Goal: Transaction & Acquisition: Purchase product/service

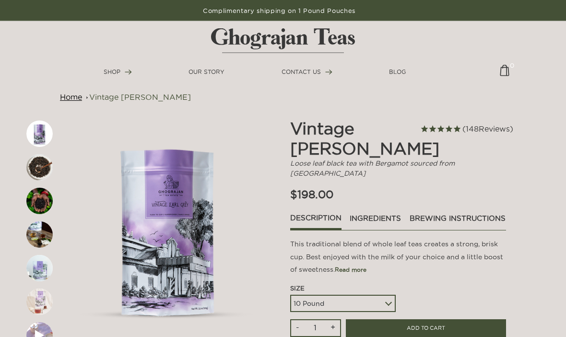
scroll to position [7, 0]
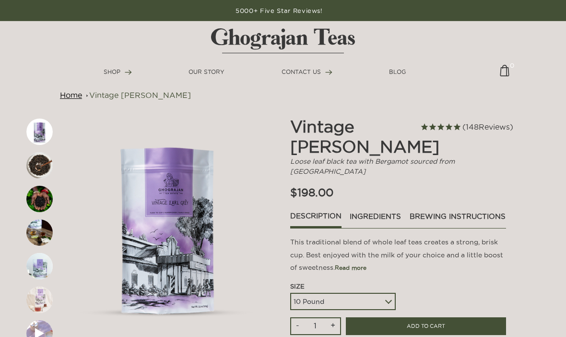
click at [385, 293] on select "5 Pound 10 Pound" at bounding box center [343, 301] width 106 height 17
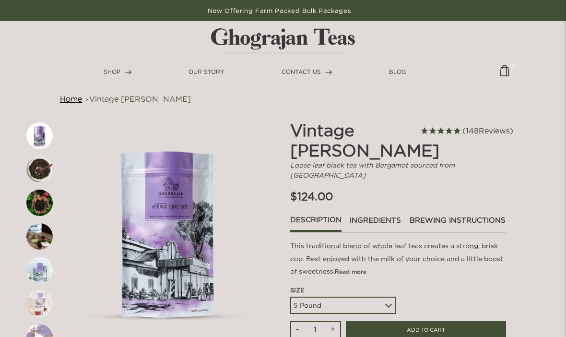
scroll to position [0, 0]
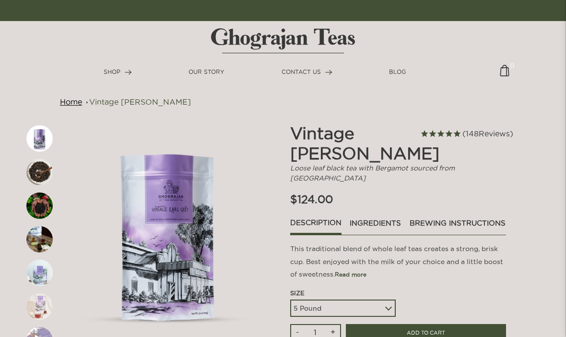
click at [385, 299] on select "5 Pound 10 Pound" at bounding box center [343, 307] width 106 height 17
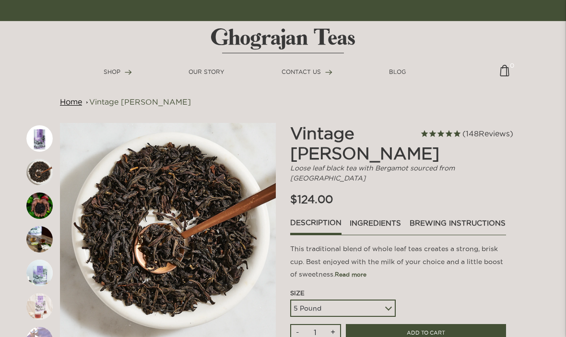
select select
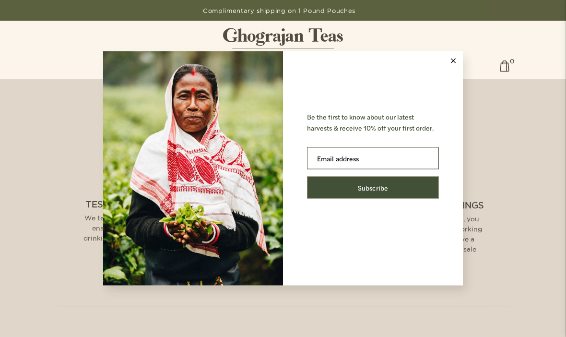
scroll to position [704, 0]
click at [453, 63] on line at bounding box center [454, 61] width 4 height 4
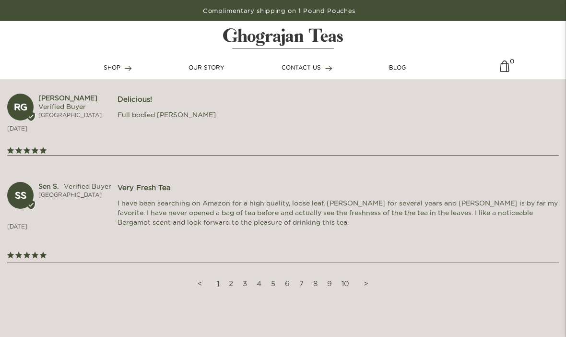
click at [214, 275] on link "1" at bounding box center [218, 284] width 12 height 18
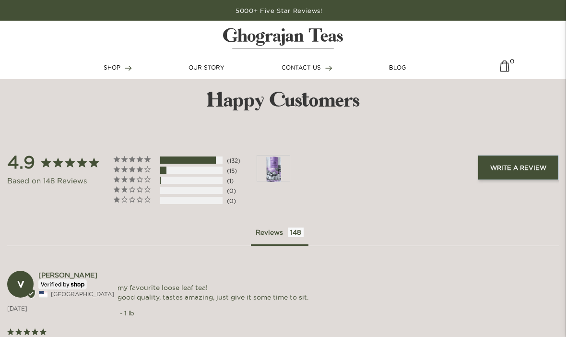
scroll to position [955, 0]
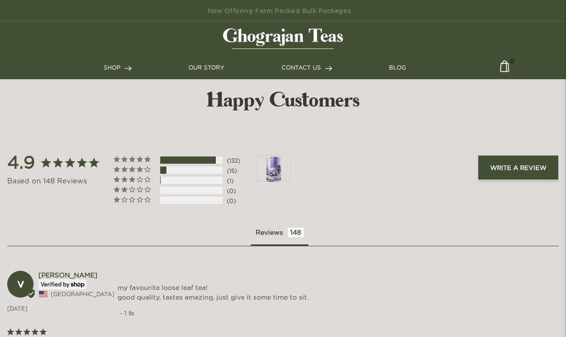
click at [88, 143] on link "Vintage [PERSON_NAME]" at bounding box center [120, 139] width 74 height 9
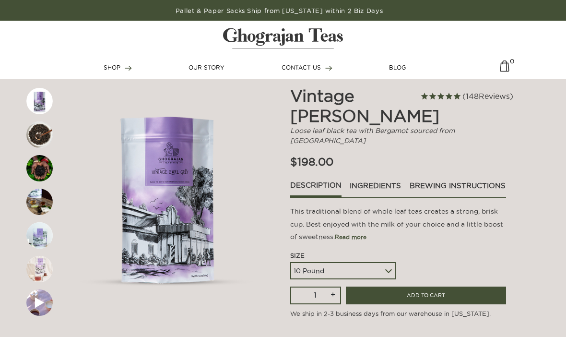
scroll to position [38, 0]
click at [41, 134] on img at bounding box center [39, 134] width 26 height 26
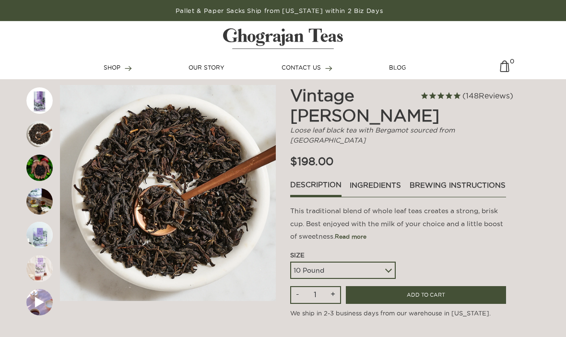
click at [43, 169] on img at bounding box center [39, 168] width 26 height 26
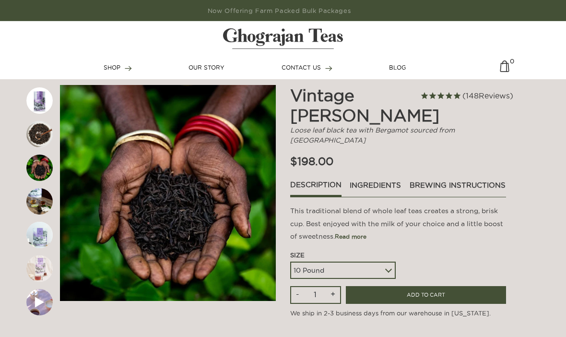
click at [39, 201] on img at bounding box center [39, 201] width 26 height 26
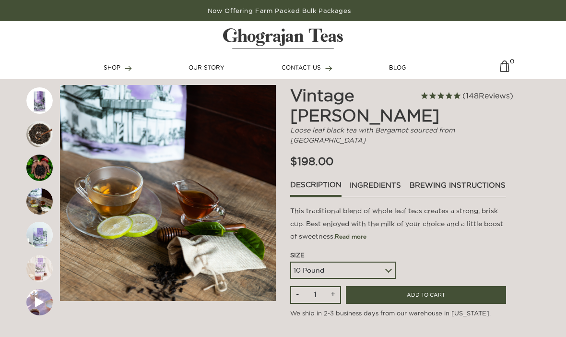
click at [36, 238] on img at bounding box center [39, 235] width 26 height 26
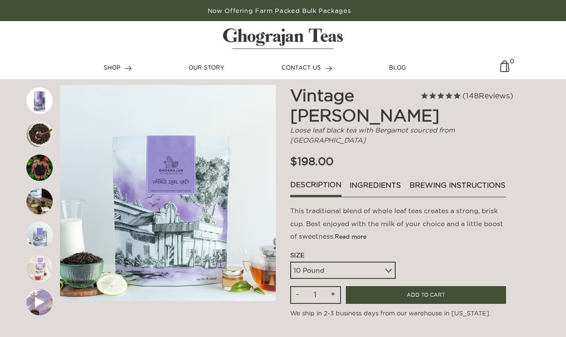
click at [35, 271] on img at bounding box center [39, 268] width 26 height 26
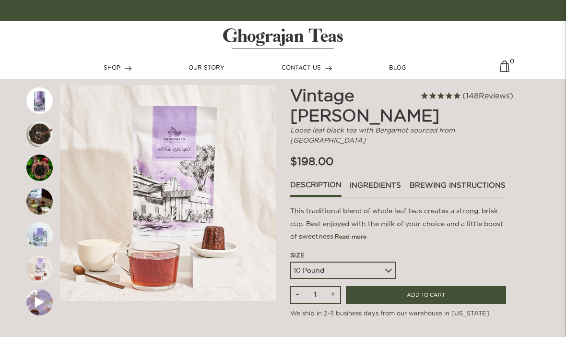
click at [38, 301] on img at bounding box center [39, 302] width 26 height 26
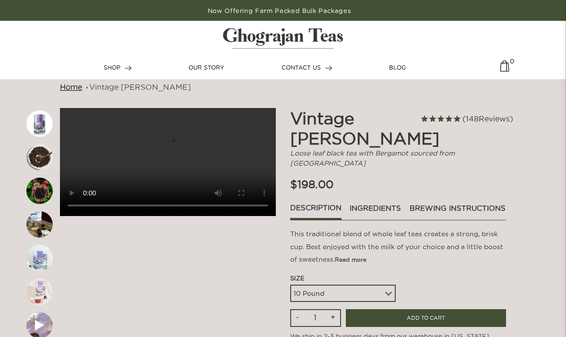
scroll to position [0, 0]
